Goal: Task Accomplishment & Management: Use online tool/utility

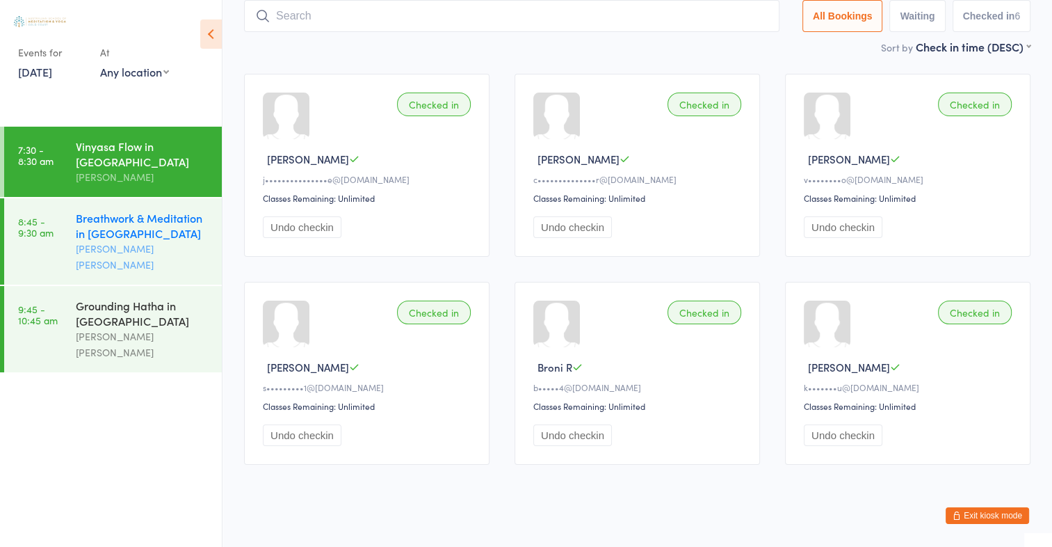
click at [99, 237] on div "Breathwork & Meditation in [GEOGRAPHIC_DATA]" at bounding box center [143, 225] width 134 height 31
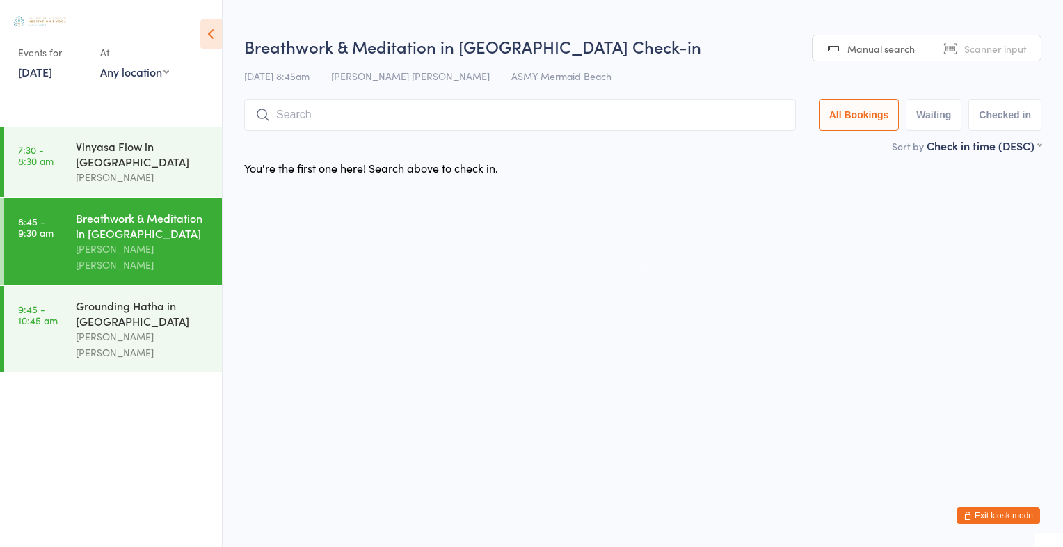
click at [974, 47] on span "Scanner input" at bounding box center [995, 49] width 63 height 14
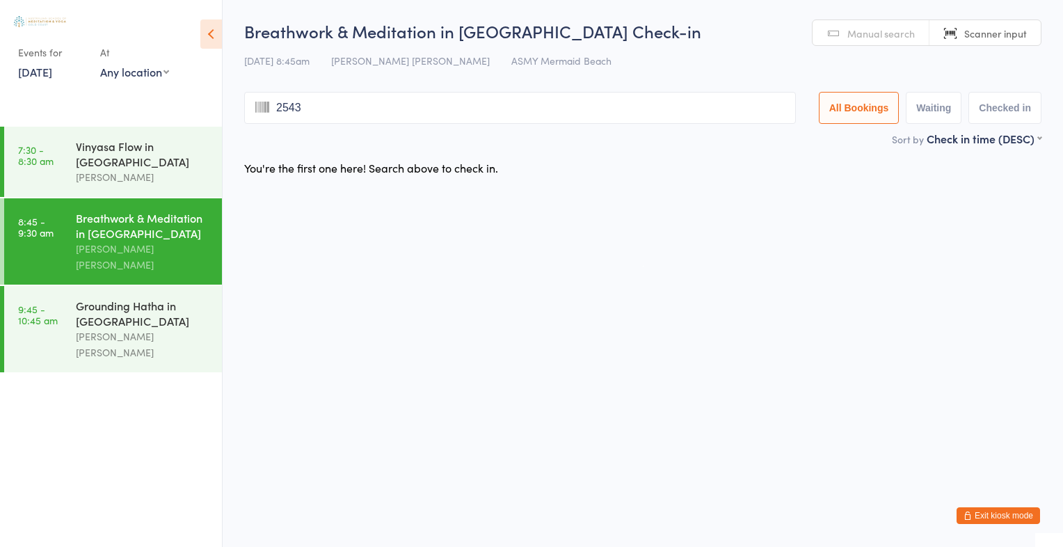
type input "2543"
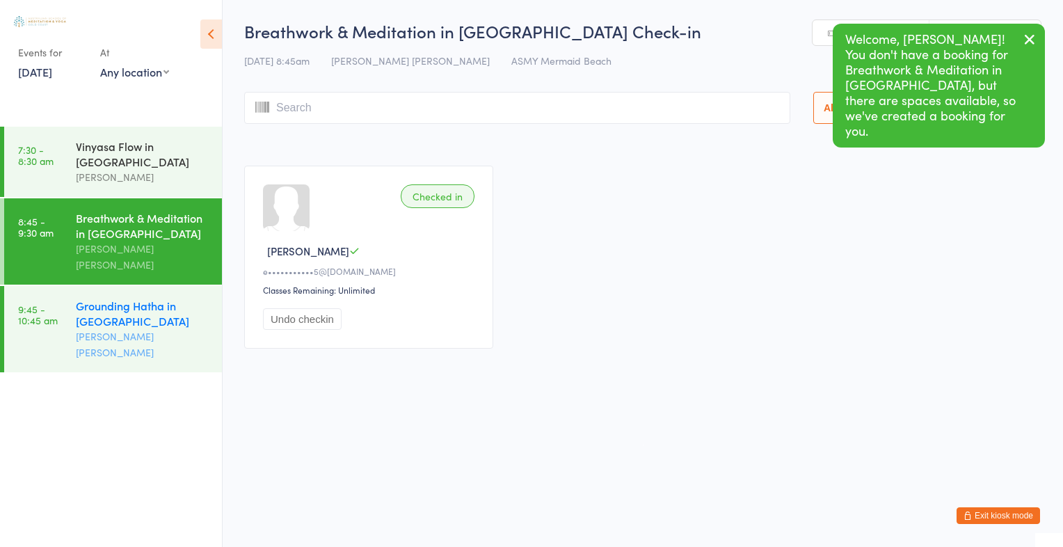
click at [188, 306] on div "Grounding Hatha in [GEOGRAPHIC_DATA]" at bounding box center [143, 313] width 134 height 31
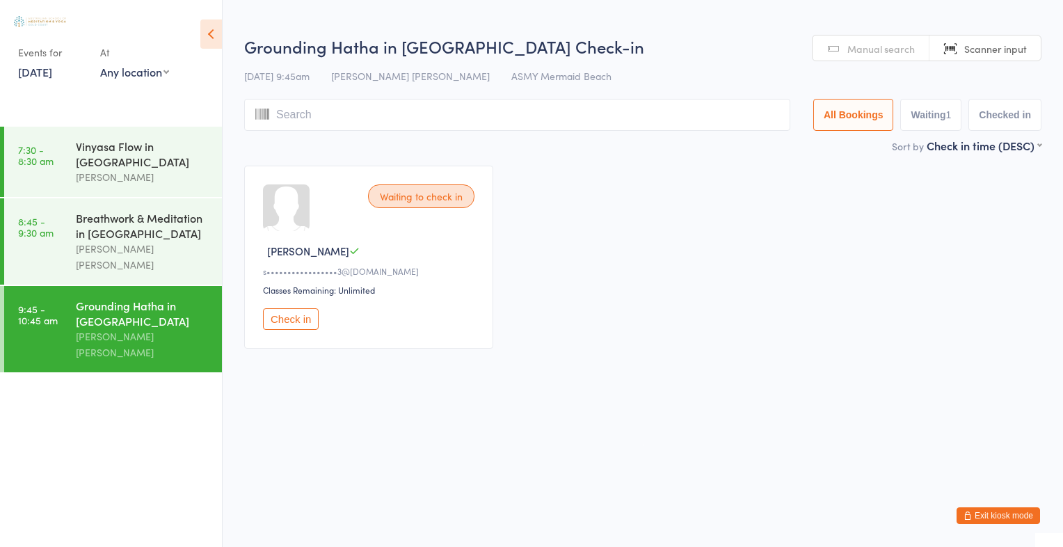
click at [1026, 40] on link "Scanner input" at bounding box center [984, 48] width 111 height 26
click at [980, 65] on div "16 Aug 9:45am Aniko Bakos de Assis ASMY Mermaid Beach" at bounding box center [642, 76] width 797 height 23
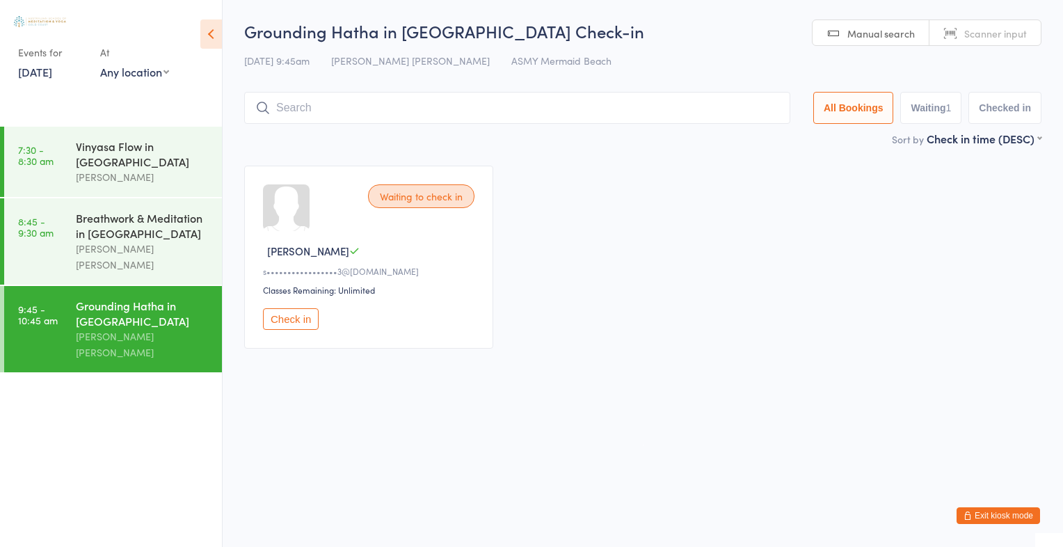
click at [996, 20] on link "Scanner input" at bounding box center [984, 33] width 111 height 26
click at [376, 99] on input "search" at bounding box center [517, 108] width 546 height 32
type input "2543"
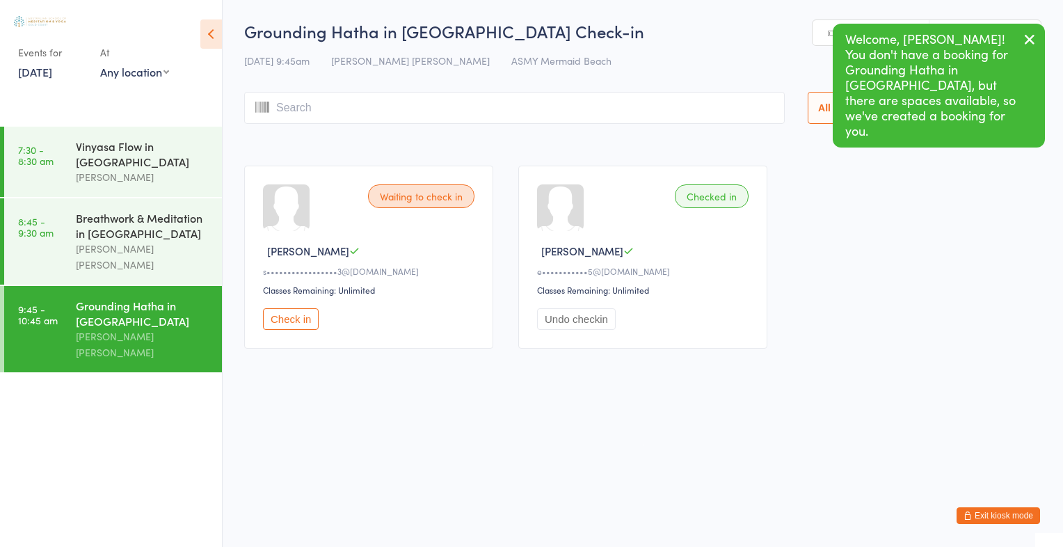
click at [1024, 32] on icon "button" at bounding box center [1029, 39] width 17 height 17
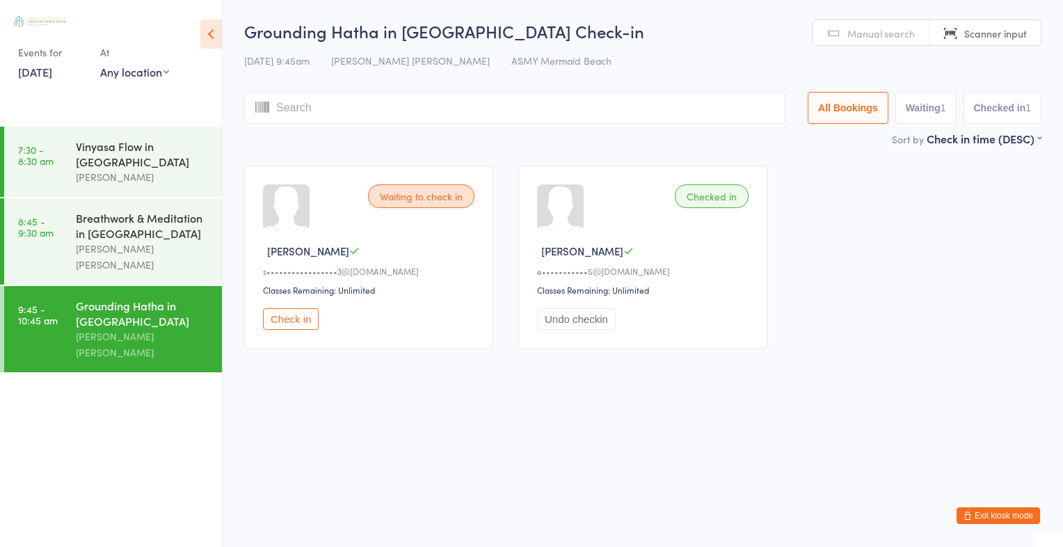
click at [1007, 30] on span "Scanner input" at bounding box center [995, 33] width 63 height 14
click at [1007, 26] on span "Scanner input" at bounding box center [995, 33] width 63 height 14
type input "2826"
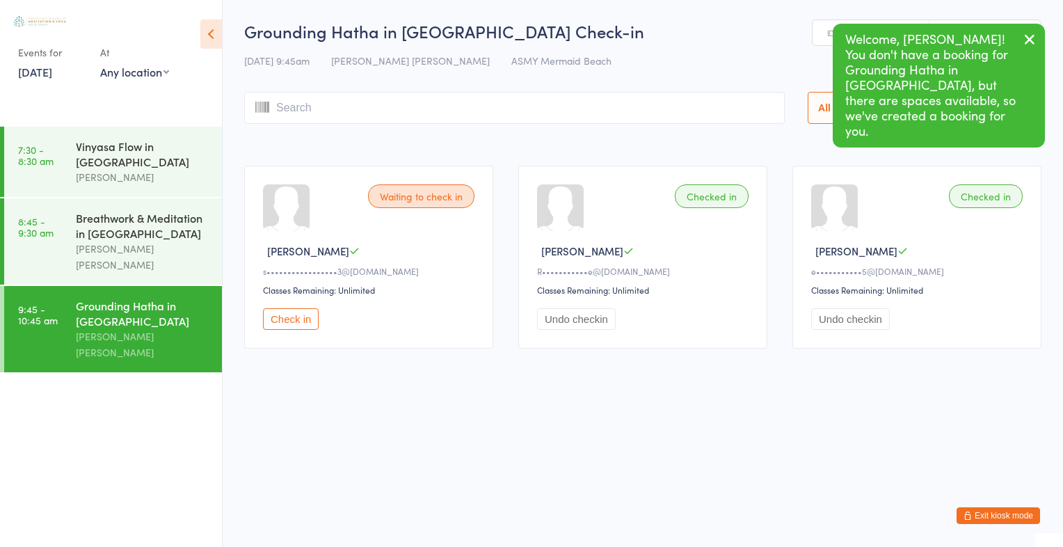
click at [85, 298] on div "Grounding Hatha in [GEOGRAPHIC_DATA]" at bounding box center [143, 313] width 134 height 31
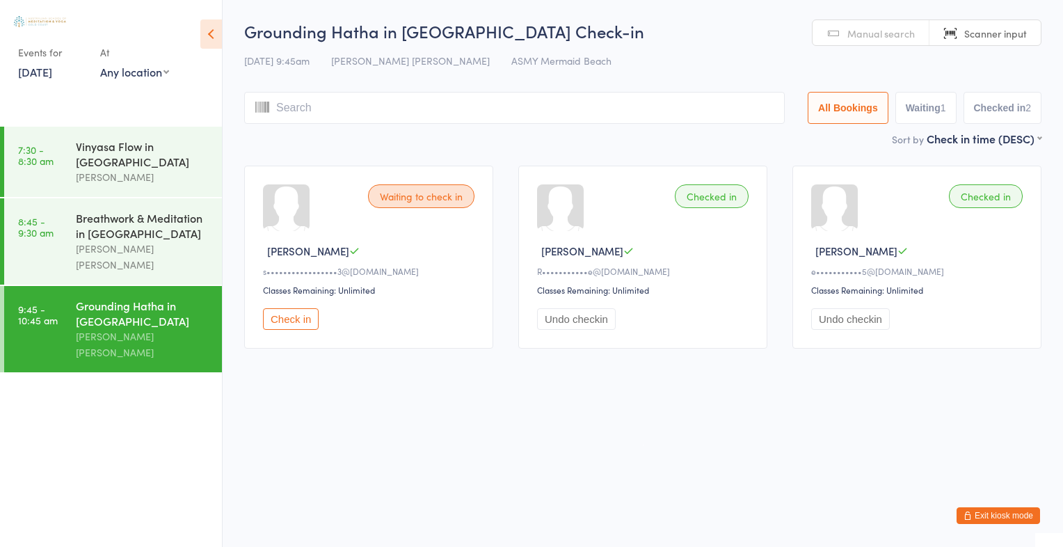
click at [969, 56] on div "16 Aug 9:45am Aniko Bakos de Assis ASMY Mermaid Beach" at bounding box center [642, 60] width 797 height 23
click at [409, 106] on input "search" at bounding box center [514, 108] width 540 height 32
type input "2826"
click at [181, 232] on div "Breathwork & Meditation in [GEOGRAPHIC_DATA]" at bounding box center [143, 225] width 134 height 31
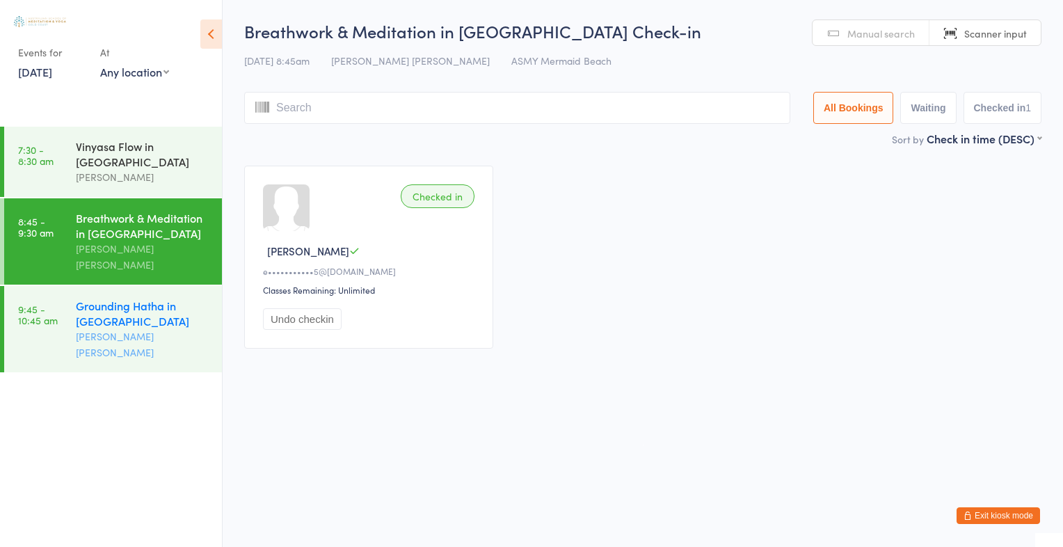
click at [72, 286] on link "9:45 - 10:45 am Grounding Hatha in [GEOGRAPHIC_DATA] [PERSON_NAME] [PERSON_NAME]" at bounding box center [113, 329] width 218 height 86
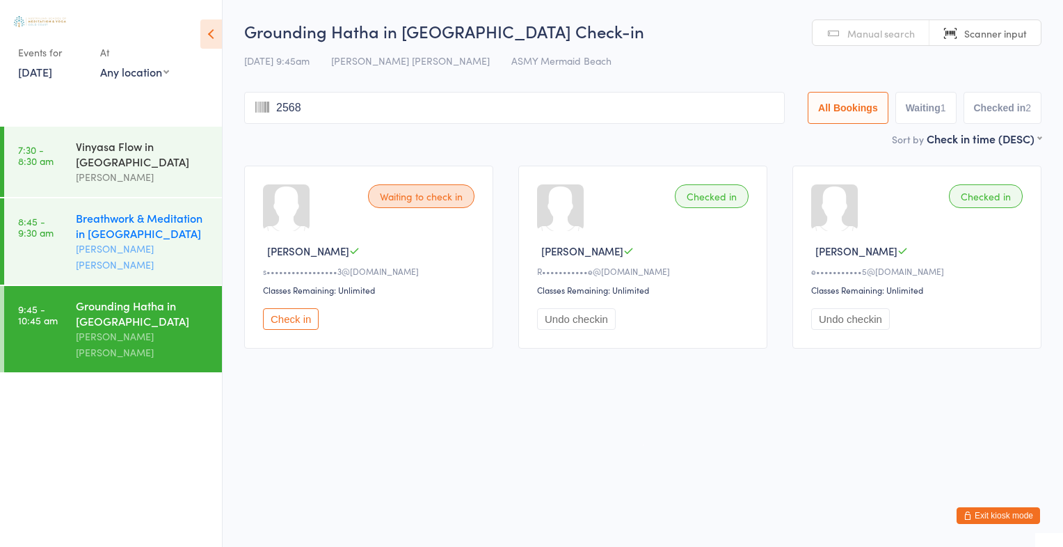
type input "2568"
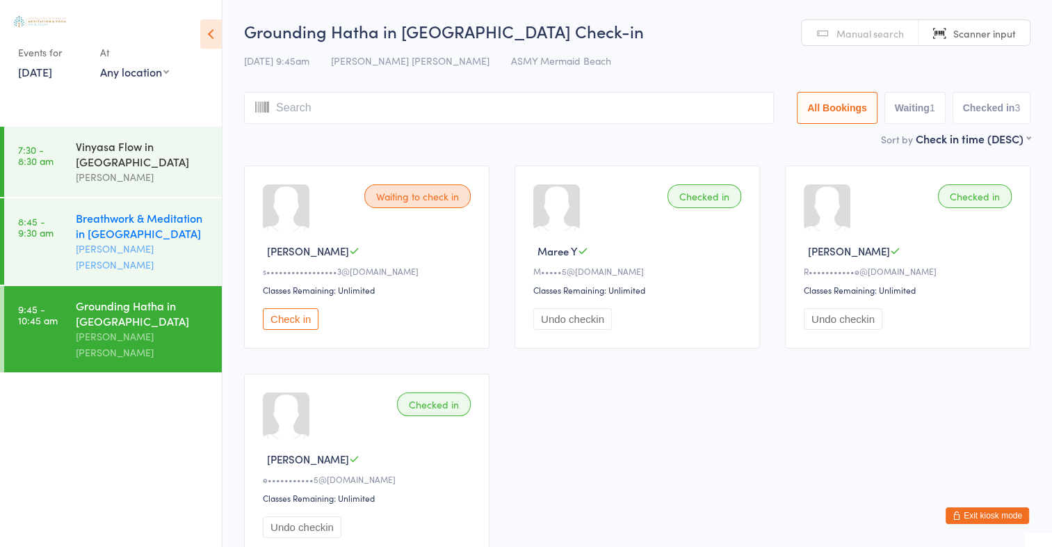
click at [95, 235] on div "Breathwork & Meditation in [GEOGRAPHIC_DATA]" at bounding box center [143, 225] width 134 height 31
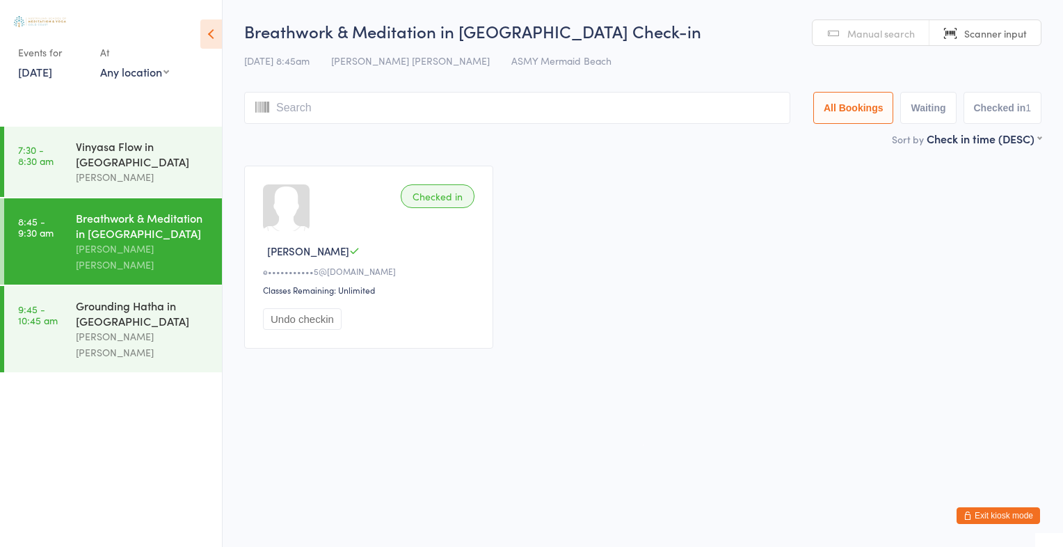
click at [1007, 27] on span "Scanner input" at bounding box center [995, 33] width 63 height 14
type input "2568"
click at [350, 116] on input "2568" at bounding box center [517, 108] width 546 height 32
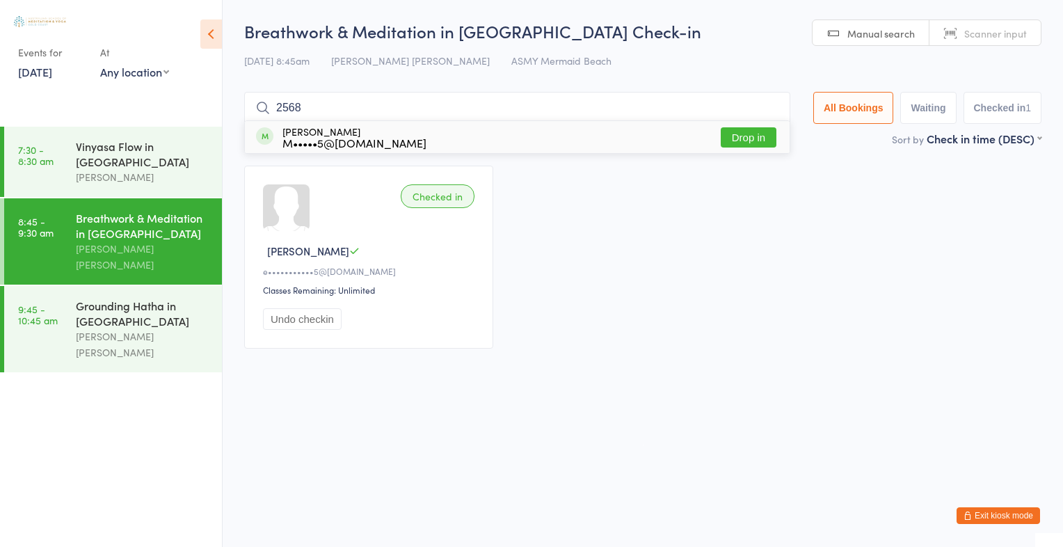
click at [743, 129] on button "Drop in" at bounding box center [748, 137] width 56 height 20
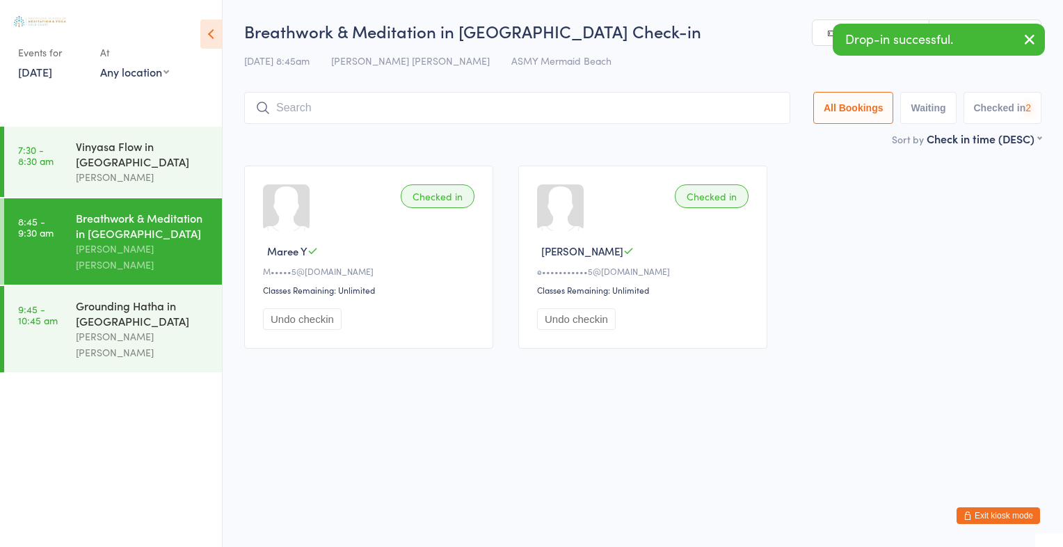
click at [743, 129] on div "Breathwork & Meditation in Mermaid Beach Check-in 16 Aug 8:45am Aniko Bakos de …" at bounding box center [642, 74] width 797 height 111
click at [113, 298] on div "Grounding Hatha in [GEOGRAPHIC_DATA]" at bounding box center [143, 313] width 134 height 31
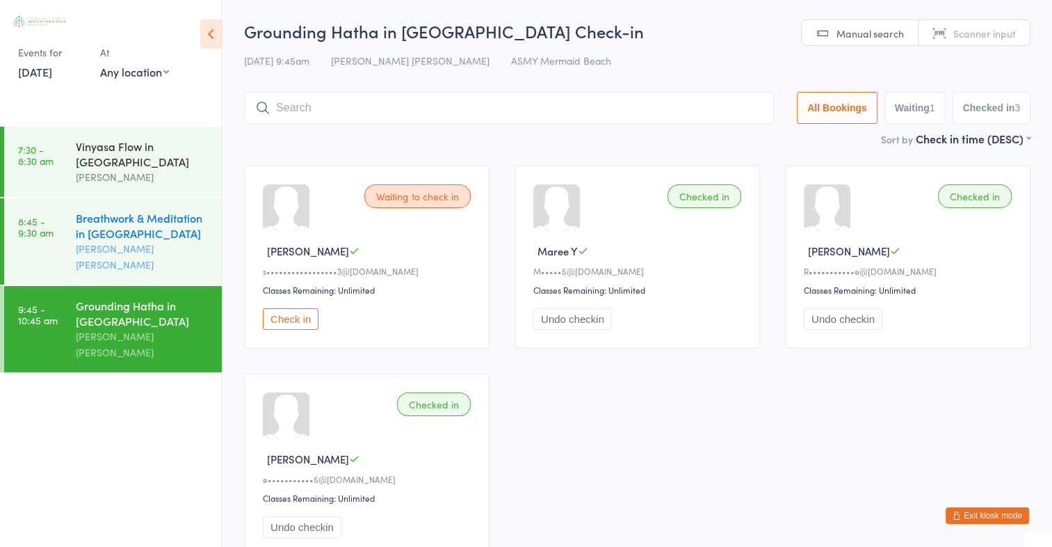
click at [177, 235] on div "Breathwork & Meditation in [GEOGRAPHIC_DATA]" at bounding box center [143, 225] width 134 height 31
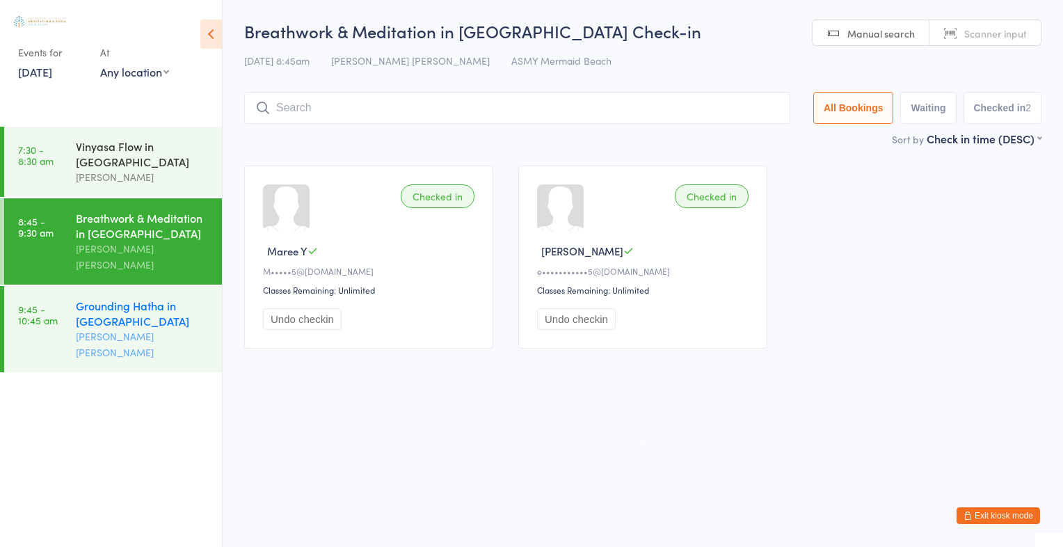
click at [156, 299] on div "Grounding Hatha in [GEOGRAPHIC_DATA]" at bounding box center [143, 313] width 134 height 31
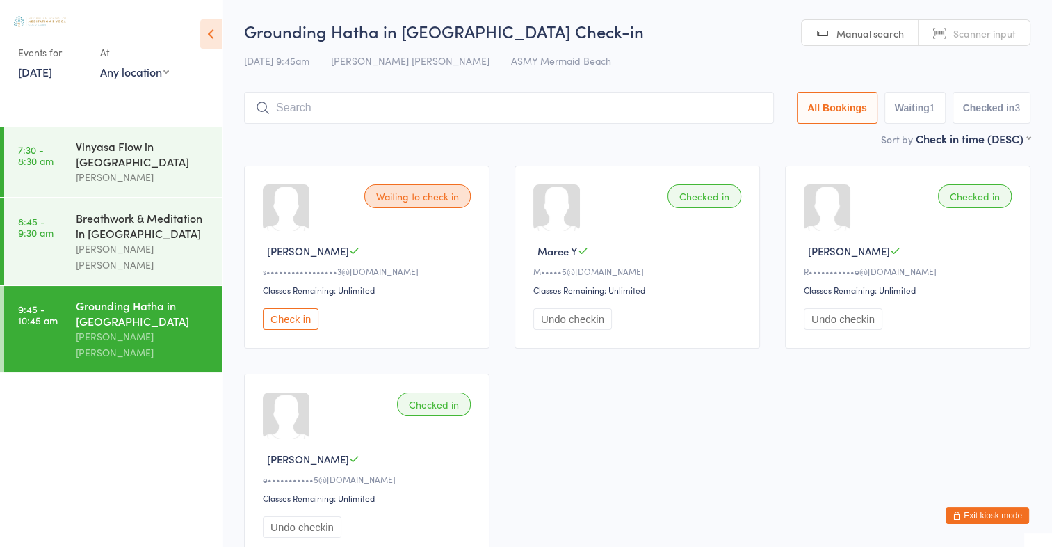
click at [104, 309] on div "Grounding Hatha in [GEOGRAPHIC_DATA]" at bounding box center [143, 313] width 134 height 31
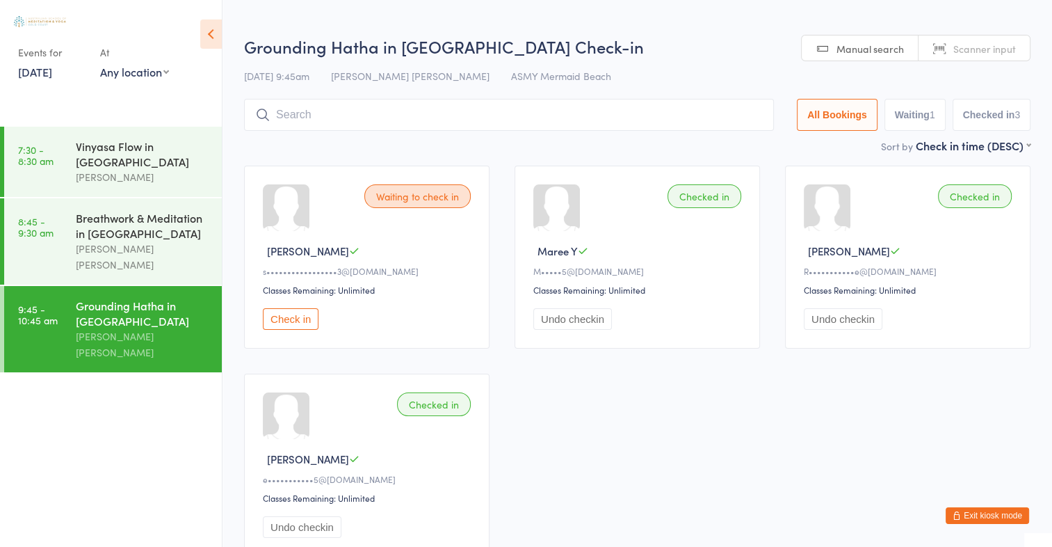
click at [104, 309] on div "Grounding Hatha in [GEOGRAPHIC_DATA]" at bounding box center [143, 313] width 134 height 31
click at [417, 120] on input "search" at bounding box center [509, 115] width 530 height 32
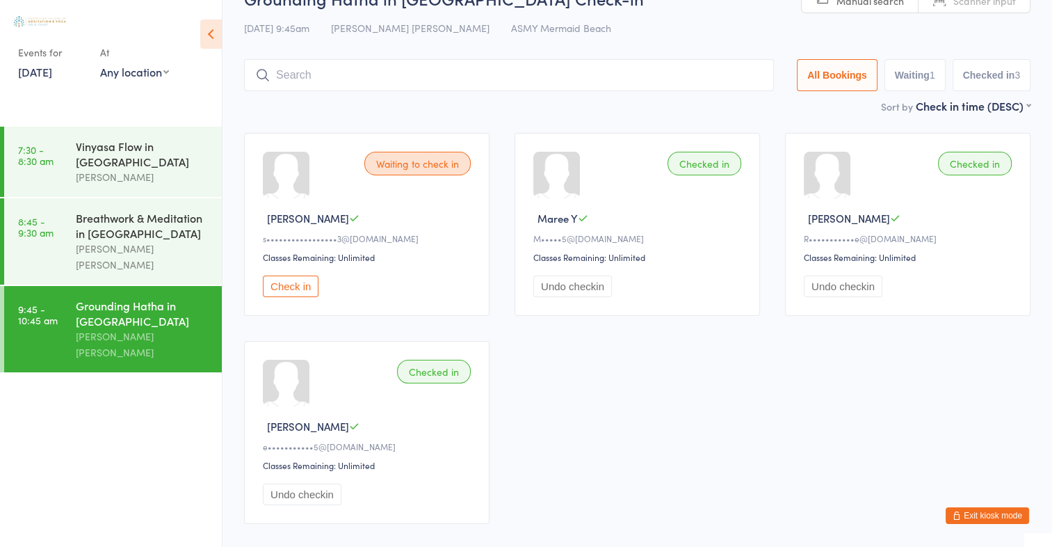
scroll to position [8, 0]
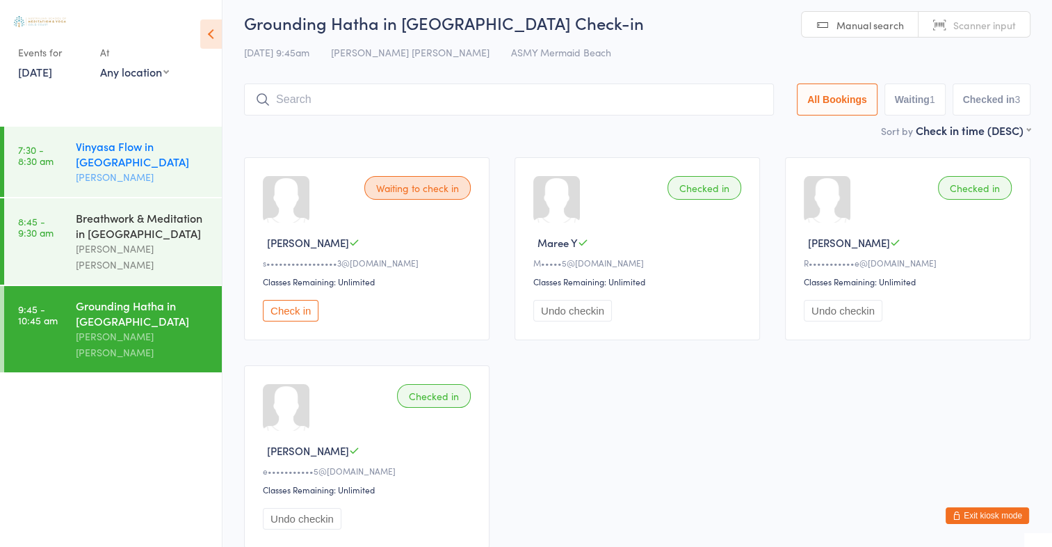
click at [173, 165] on div "Vinyasa Flow in [GEOGRAPHIC_DATA]" at bounding box center [143, 153] width 134 height 31
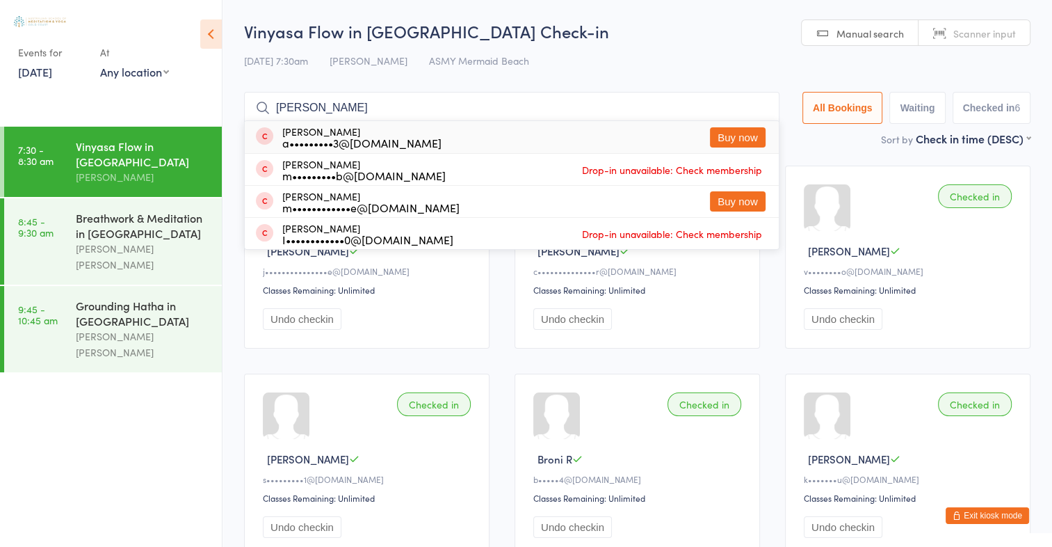
click at [356, 113] on input "arisa tohyama" at bounding box center [511, 108] width 535 height 32
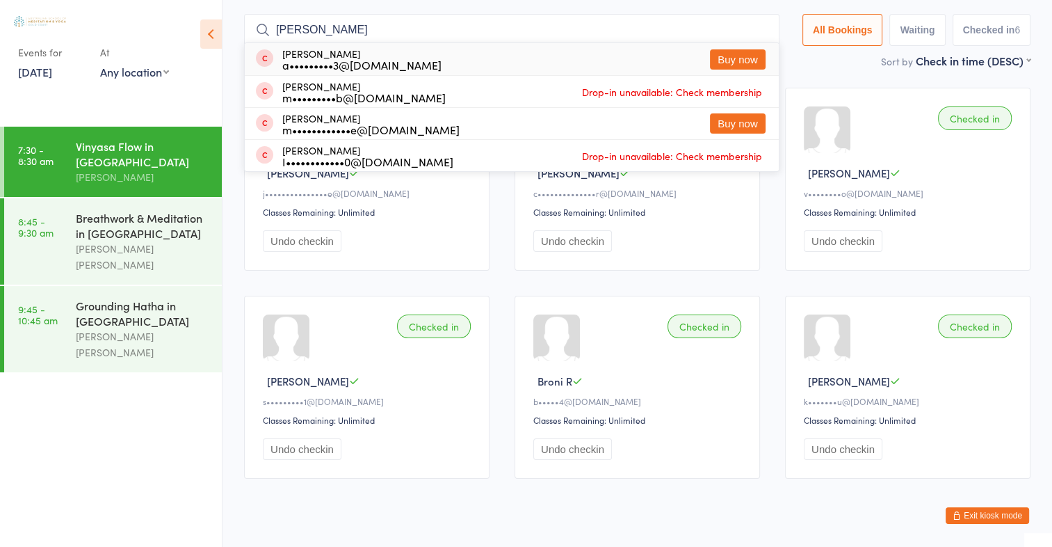
scroll to position [91, 0]
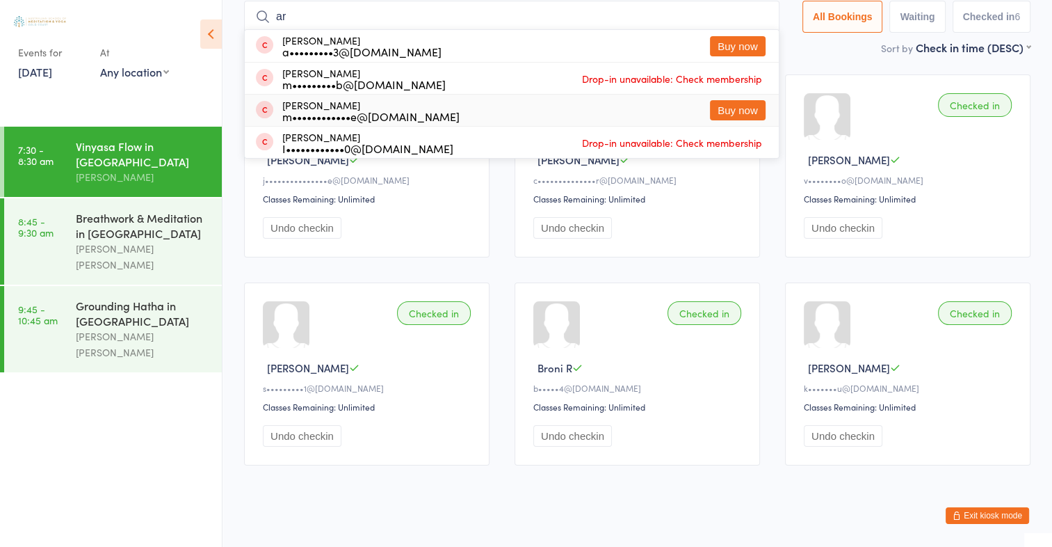
type input "a"
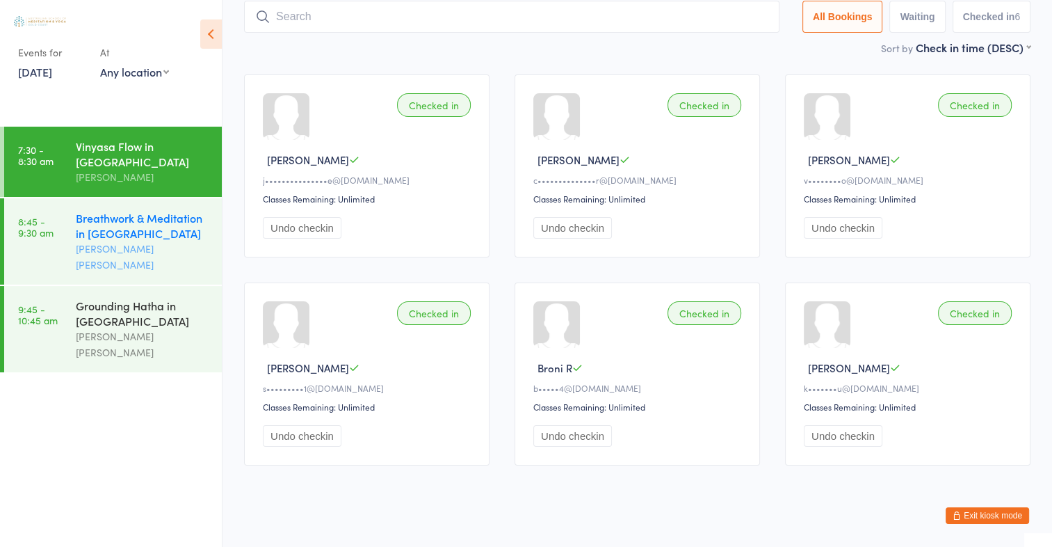
click at [122, 252] on div "[PERSON_NAME] [PERSON_NAME]" at bounding box center [143, 257] width 134 height 32
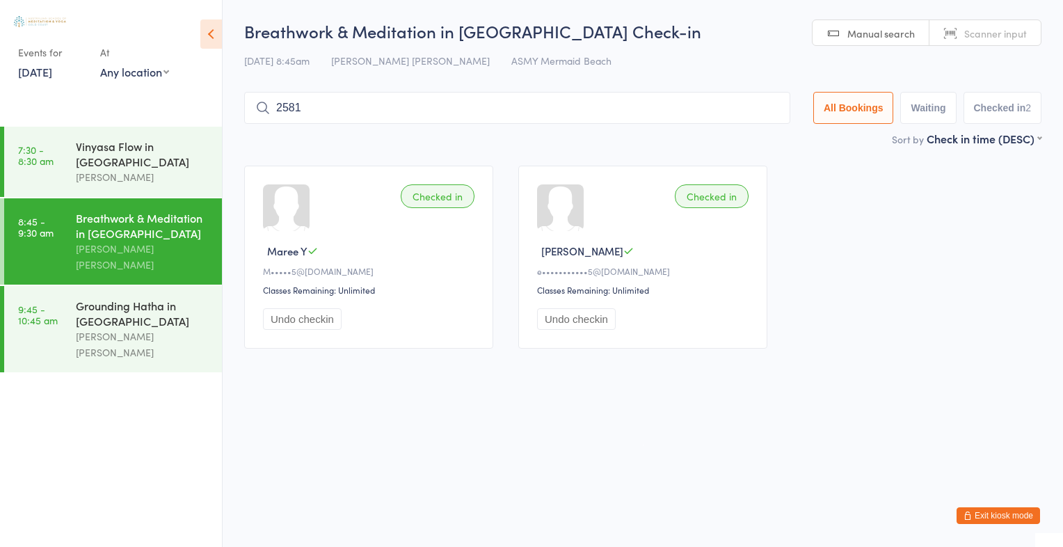
type input "2581"
click at [741, 141] on button "Drop in" at bounding box center [748, 137] width 56 height 20
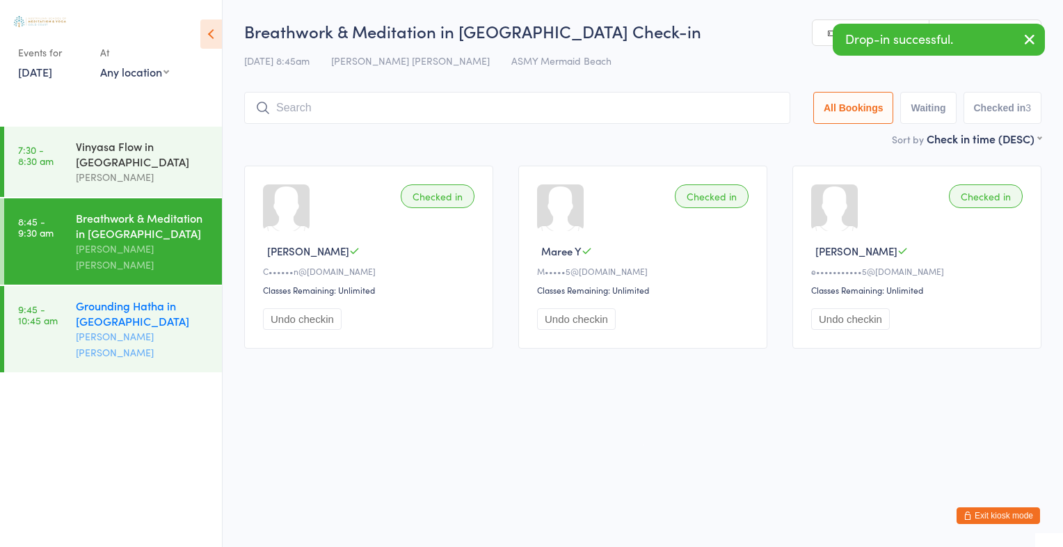
click at [161, 298] on div "Grounding Hatha in [GEOGRAPHIC_DATA]" at bounding box center [143, 313] width 134 height 31
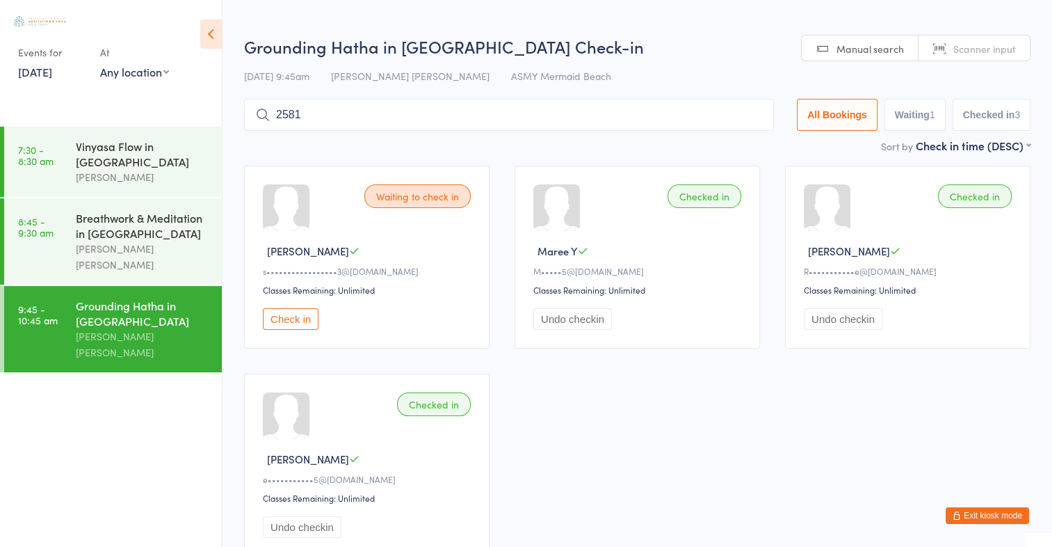
type input "2581"
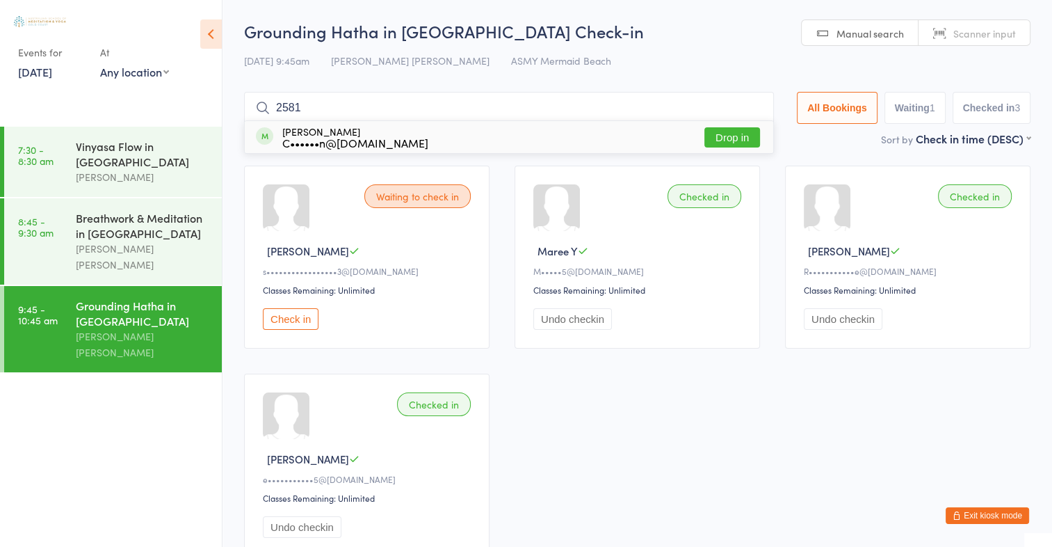
click at [728, 138] on button "Drop in" at bounding box center [732, 137] width 56 height 20
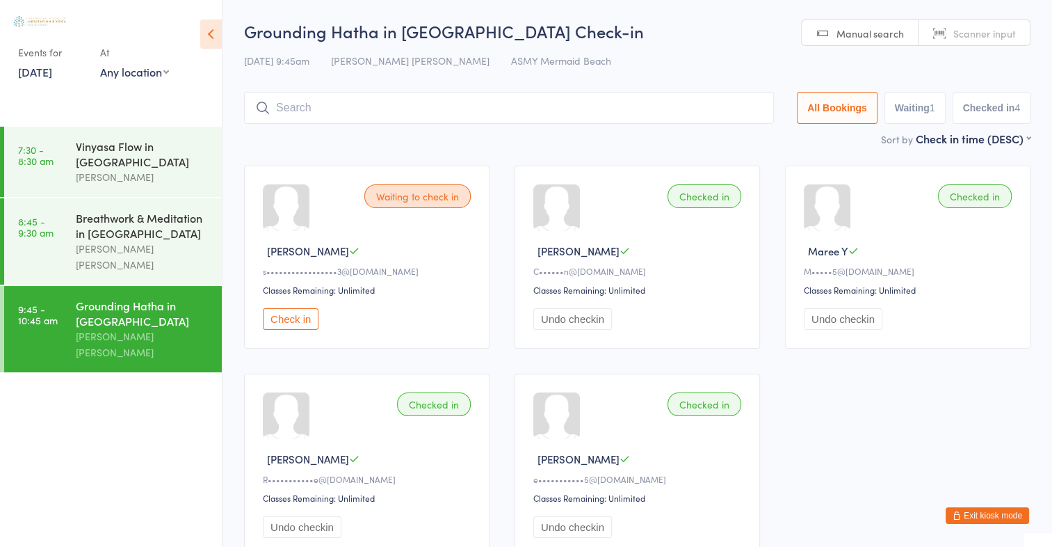
click at [368, 112] on input "search" at bounding box center [509, 108] width 530 height 32
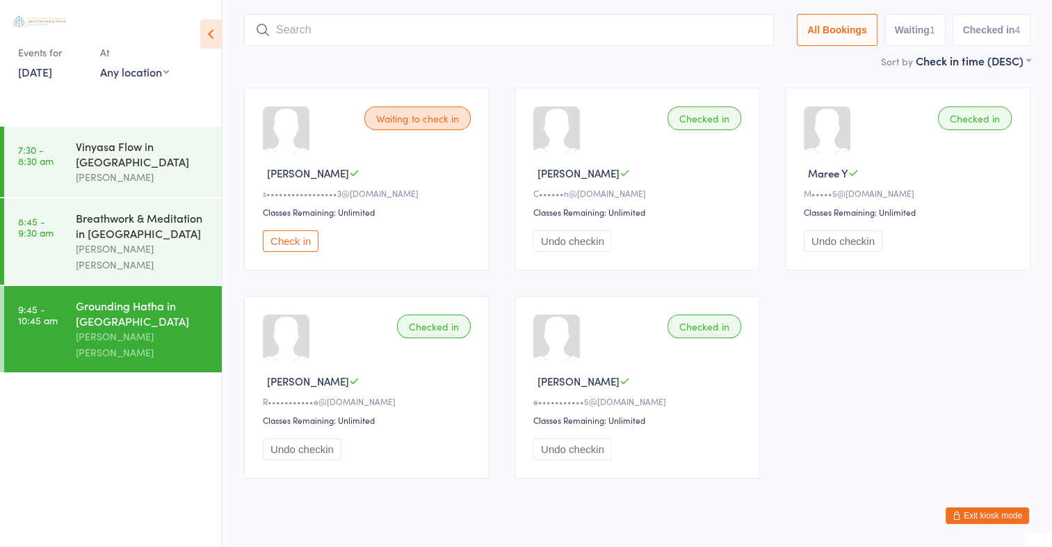
scroll to position [92, 0]
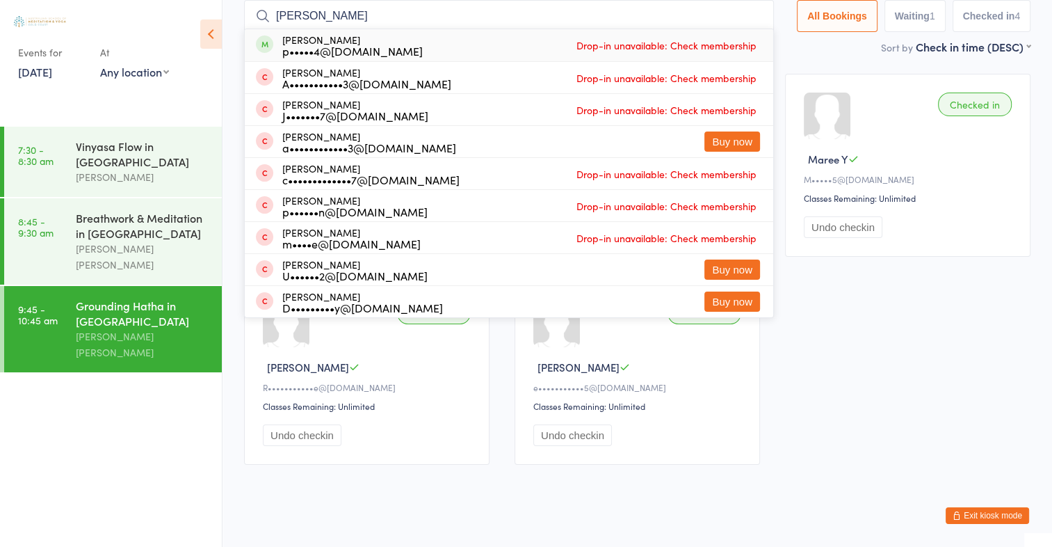
type input "[PERSON_NAME]"
click at [322, 49] on div "p•••••4@[DOMAIN_NAME]" at bounding box center [352, 50] width 140 height 11
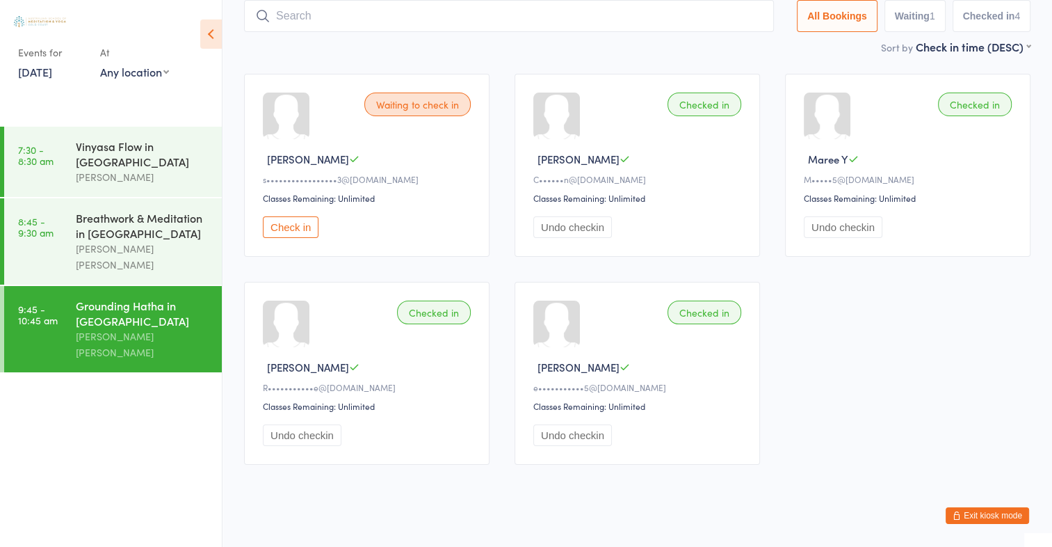
click at [329, 17] on input "search" at bounding box center [509, 16] width 530 height 32
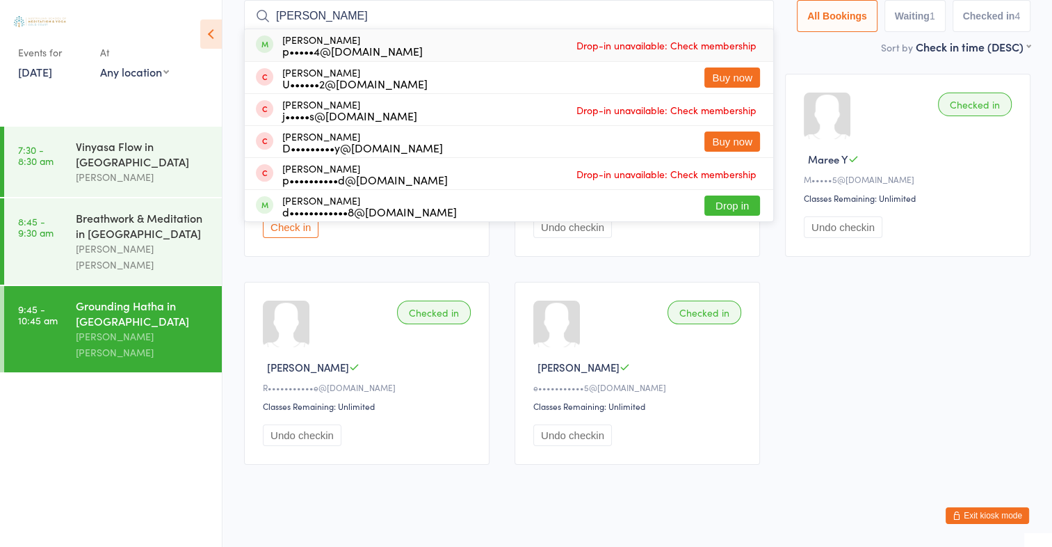
type input "[PERSON_NAME]"
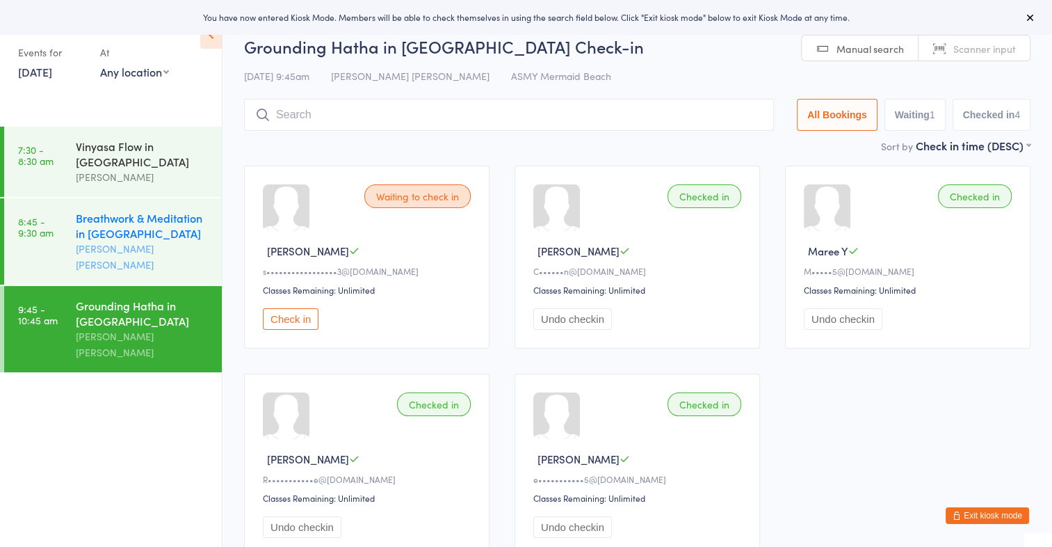
click at [141, 225] on div "Breathwork & Meditation in [GEOGRAPHIC_DATA]" at bounding box center [143, 225] width 134 height 31
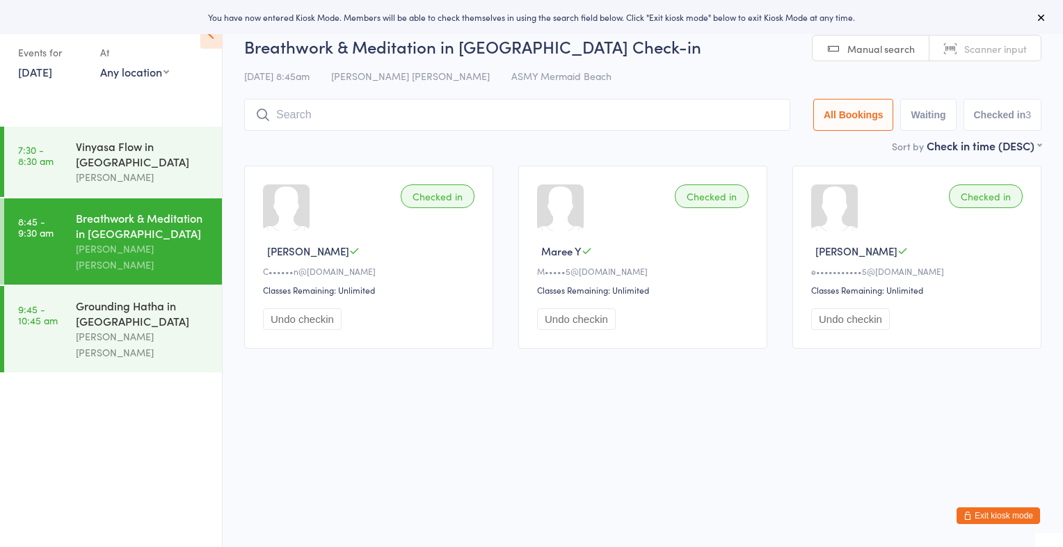
click at [296, 115] on input "search" at bounding box center [517, 115] width 546 height 32
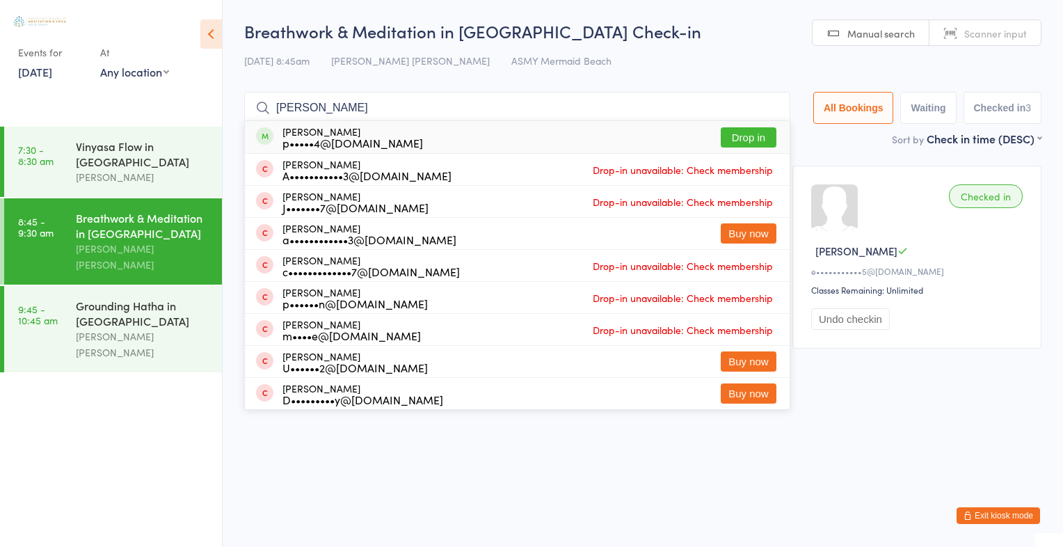
type input "[PERSON_NAME]"
click at [752, 136] on button "Drop in" at bounding box center [748, 137] width 56 height 20
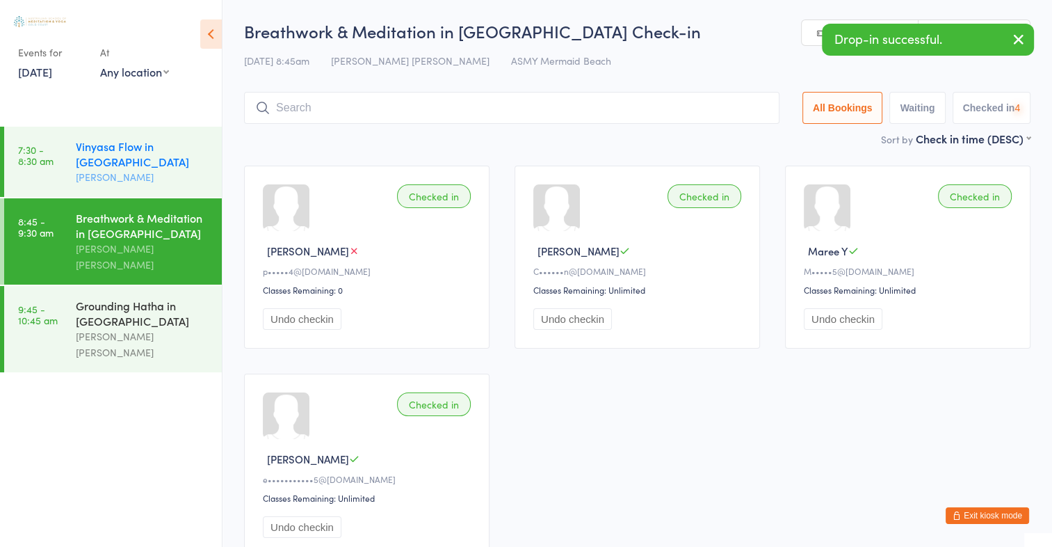
click at [99, 170] on div "[PERSON_NAME]" at bounding box center [143, 177] width 134 height 16
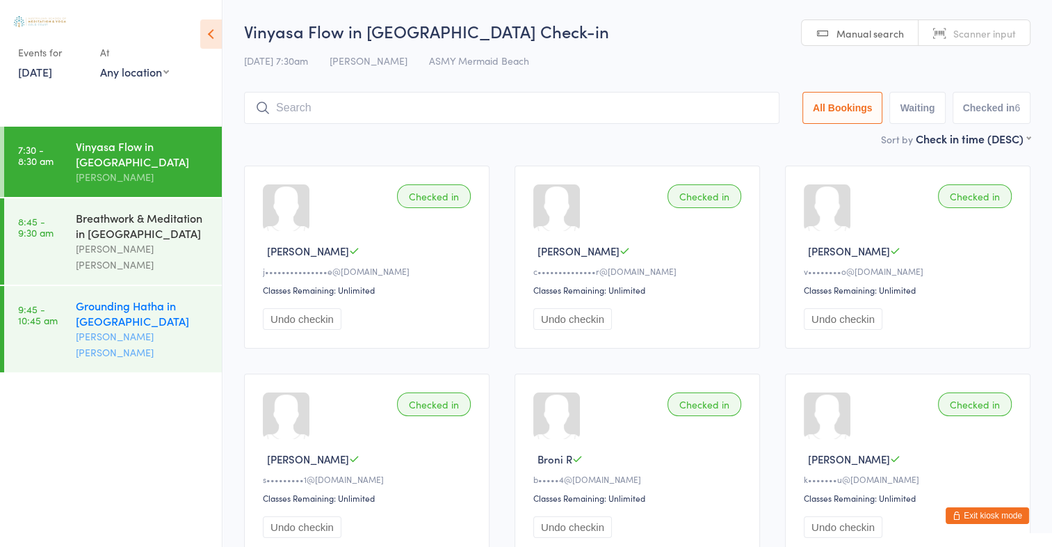
click at [129, 305] on div "Grounding Hatha in [GEOGRAPHIC_DATA]" at bounding box center [143, 313] width 134 height 31
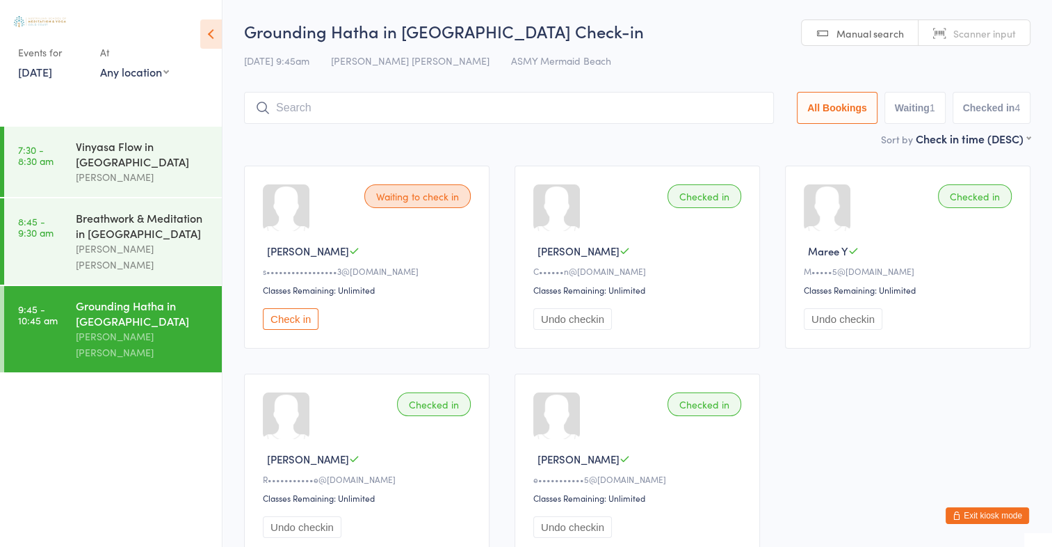
click at [972, 40] on link "Scanner input" at bounding box center [974, 33] width 111 height 26
click at [296, 106] on input "search" at bounding box center [509, 108] width 530 height 32
type input "1494"
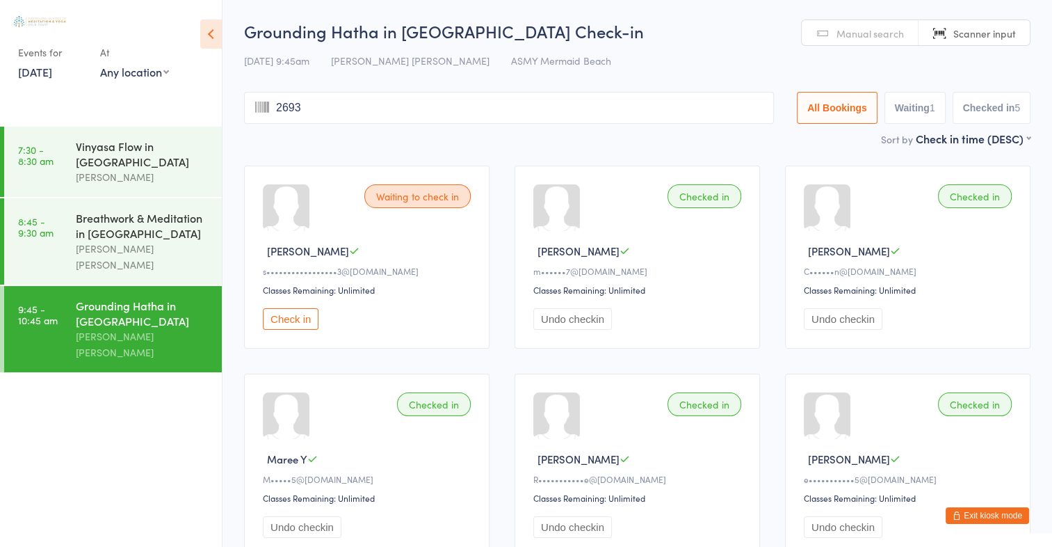
type input "2693"
type input "2449"
click at [1008, 29] on span "Scanner input" at bounding box center [984, 33] width 63 height 14
click at [968, 29] on span "Scanner input" at bounding box center [984, 33] width 63 height 14
type input "1588"
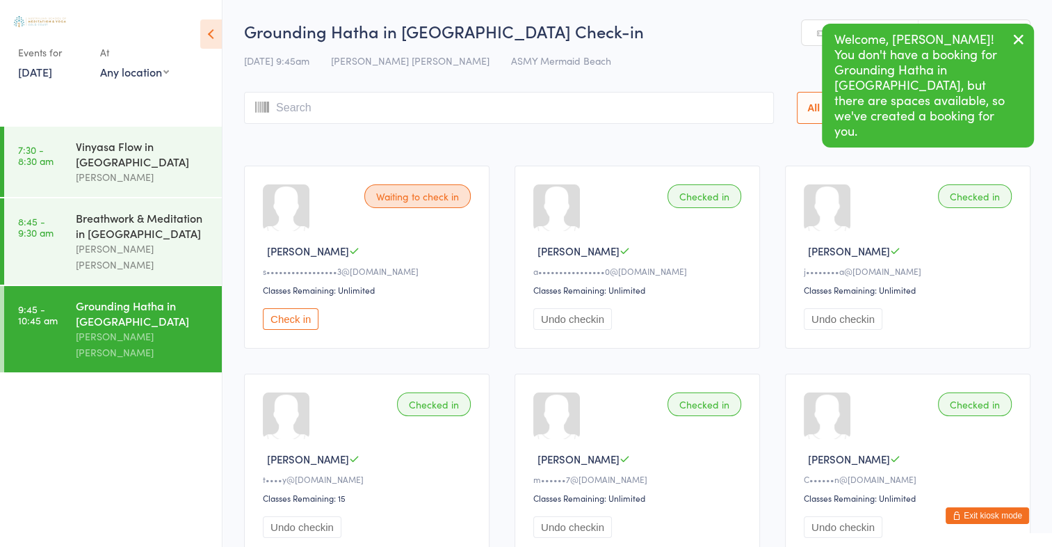
click at [1024, 38] on icon "button" at bounding box center [1018, 39] width 17 height 17
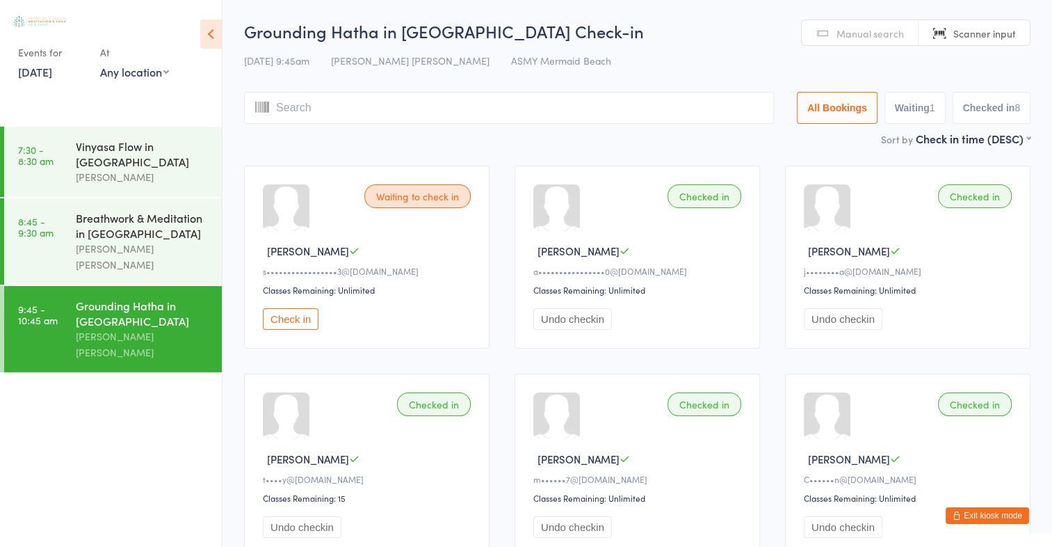
click at [946, 26] on link "Scanner input" at bounding box center [974, 33] width 111 height 26
click at [312, 97] on input "search" at bounding box center [509, 108] width 530 height 32
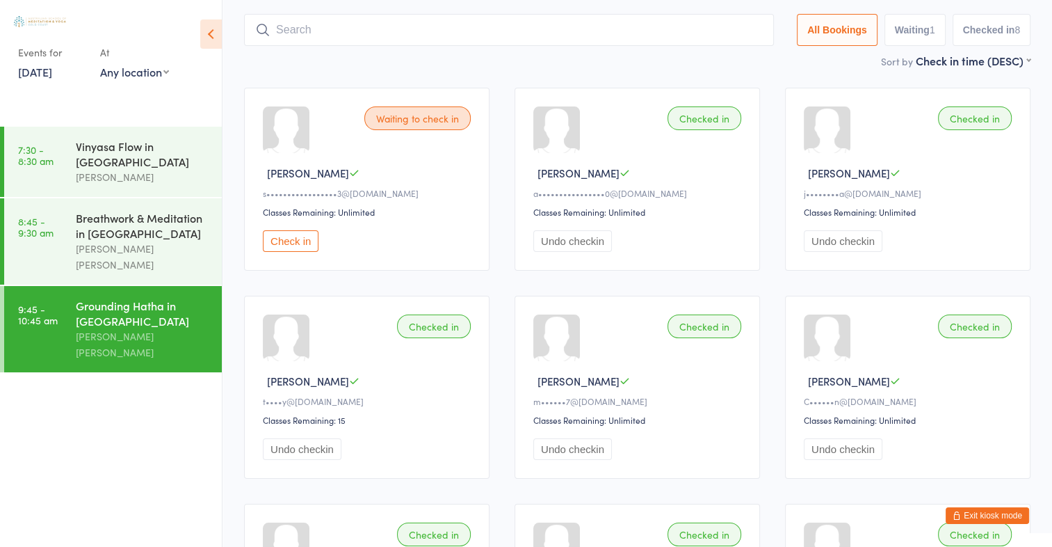
scroll to position [83, 0]
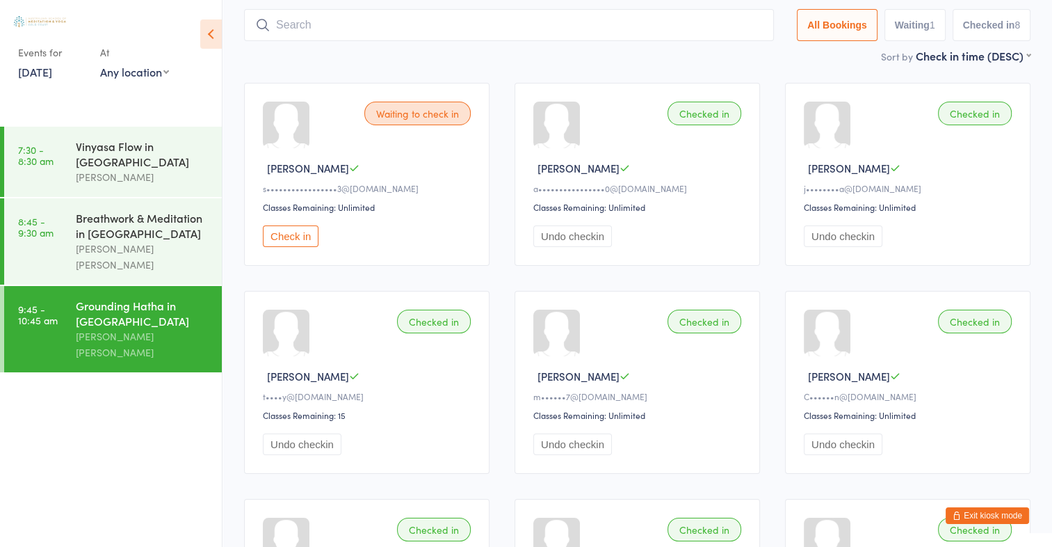
click at [312, 97] on div "Waiting to check in [PERSON_NAME] F s•••••••••••••••••3@[DOMAIN_NAME] Classes R…" at bounding box center [366, 174] width 245 height 183
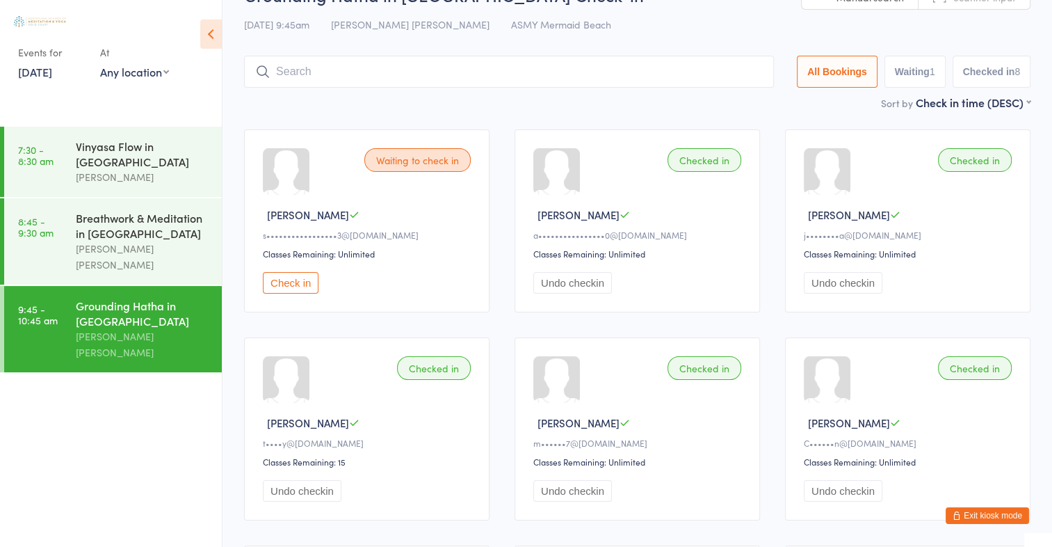
scroll to position [0, 0]
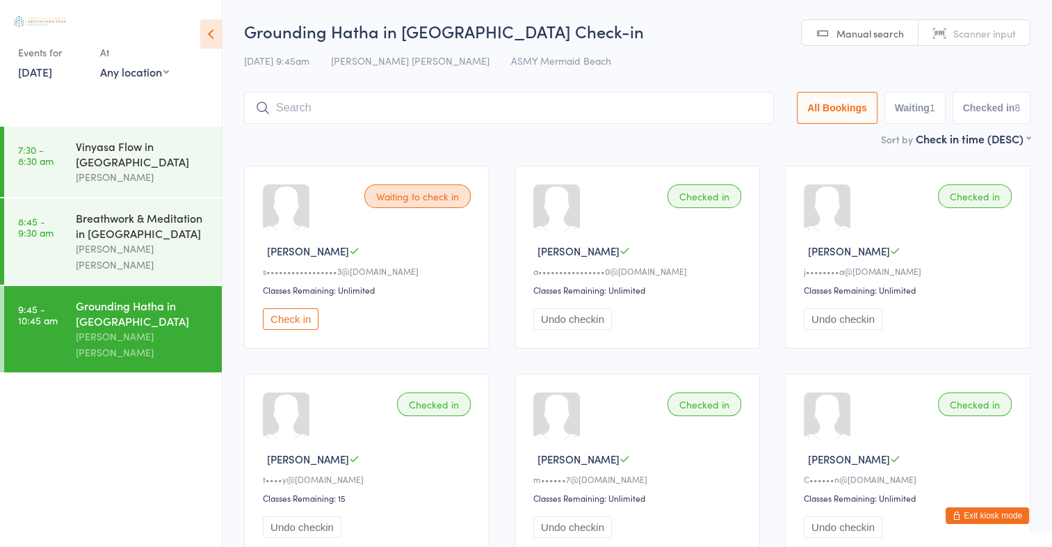
click at [877, 35] on span "Manual search" at bounding box center [870, 33] width 67 height 14
click at [308, 108] on input "search" at bounding box center [509, 108] width 530 height 32
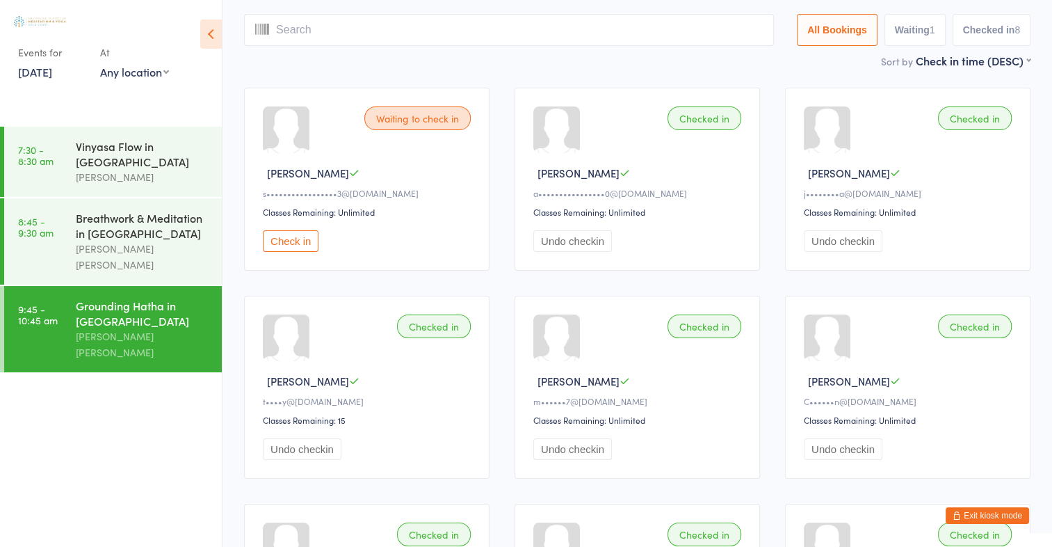
scroll to position [92, 0]
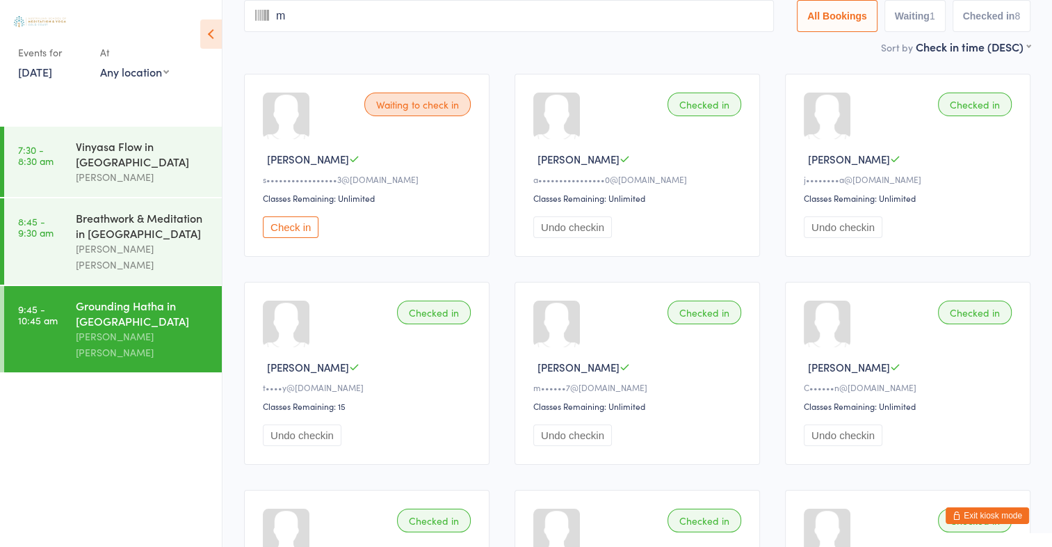
type input "me"
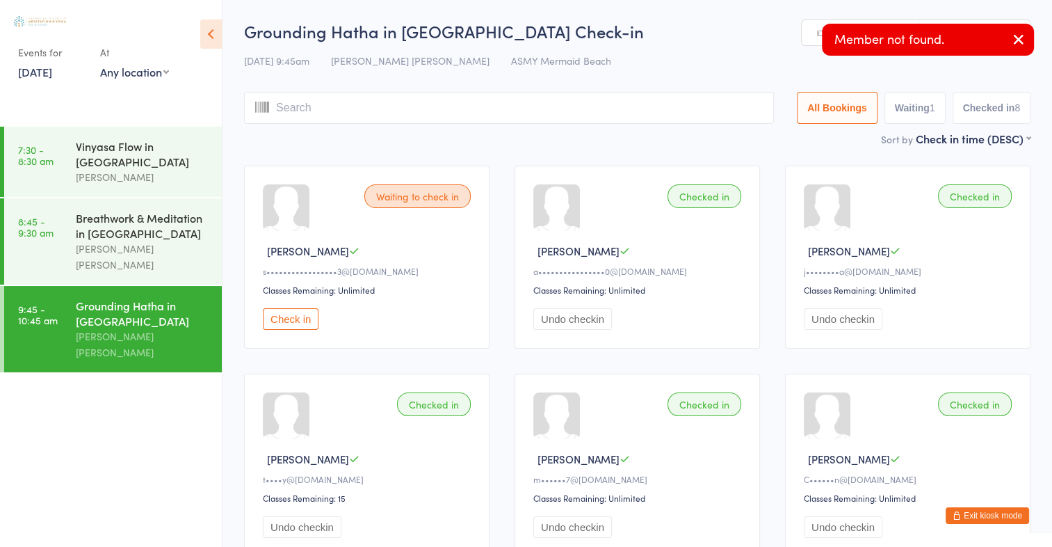
type input "l"
type input "i"
type input "ssa"
click at [1012, 41] on icon "button" at bounding box center [1018, 39] width 17 height 17
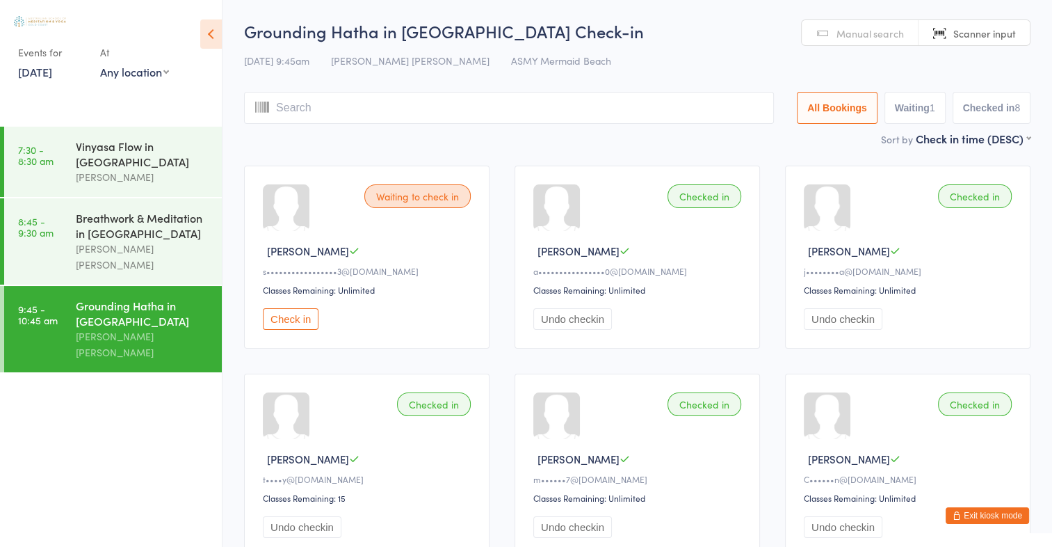
click at [873, 38] on span "Manual search" at bounding box center [870, 33] width 67 height 14
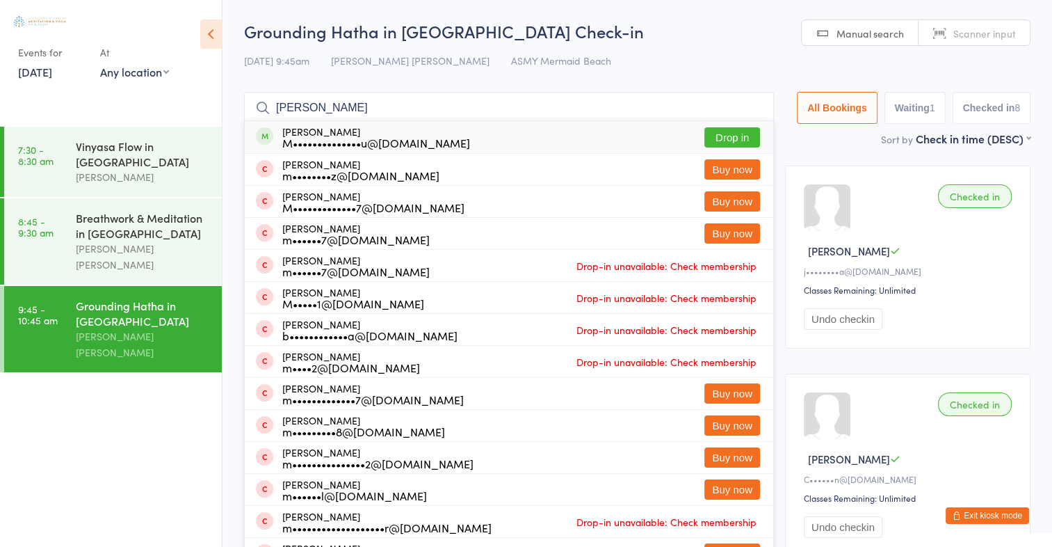
type input "[PERSON_NAME]"
click at [722, 135] on button "Drop in" at bounding box center [732, 137] width 56 height 20
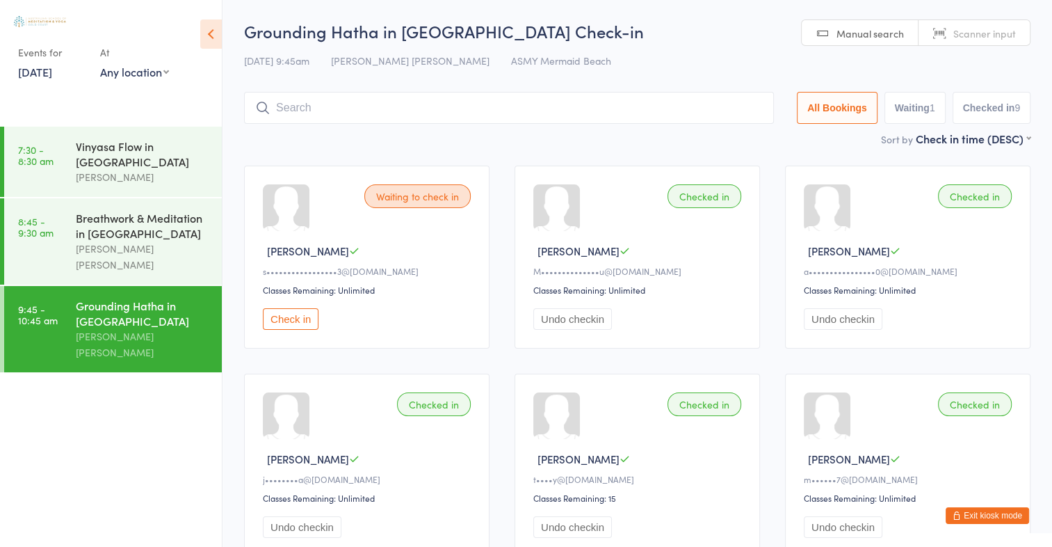
click at [969, 31] on span "Scanner input" at bounding box center [984, 33] width 63 height 14
